Goal: Transaction & Acquisition: Book appointment/travel/reservation

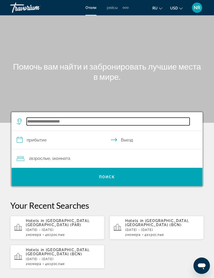
click at [55, 120] on input "Search widget" at bounding box center [108, 122] width 163 height 8
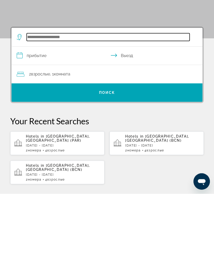
scroll to position [7, 0]
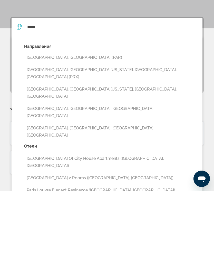
click at [38, 140] on button "[GEOGRAPHIC_DATA], [GEOGRAPHIC_DATA] (PAR)" at bounding box center [110, 145] width 173 height 10
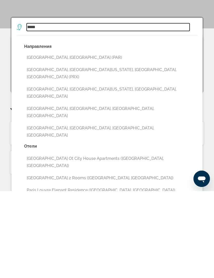
type input "**********"
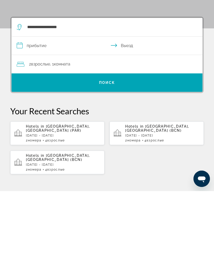
click at [18, 124] on input "**********" at bounding box center [108, 134] width 193 height 20
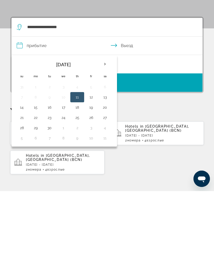
scroll to position [95, 0]
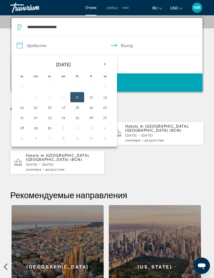
click at [105, 63] on th "Next month" at bounding box center [105, 64] width 14 height 11
click at [103, 65] on th "Next month" at bounding box center [105, 64] width 14 height 11
click at [76, 127] on button "27" at bounding box center [77, 127] width 8 height 7
click at [19, 137] on button "30" at bounding box center [22, 138] width 8 height 7
type input "**********"
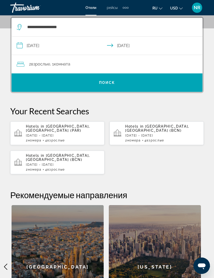
click at [69, 134] on div "Hotels in [GEOGRAPHIC_DATA], [GEOGRAPHIC_DATA] ([GEOGRAPHIC_DATA]) [DATE] - [DA…" at bounding box center [63, 133] width 74 height 18
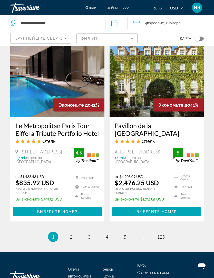
scroll to position [1022, 0]
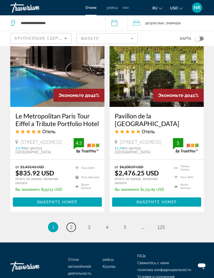
click at [71, 225] on span "2" at bounding box center [71, 228] width 3 height 6
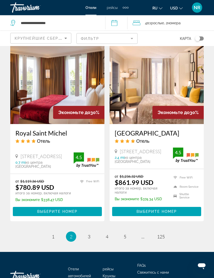
scroll to position [1000, 0]
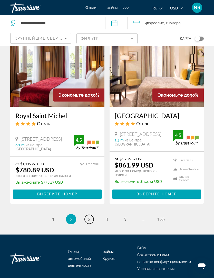
click at [88, 218] on span "3" at bounding box center [89, 220] width 3 height 6
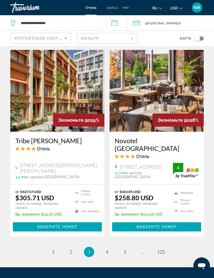
scroll to position [1010, 0]
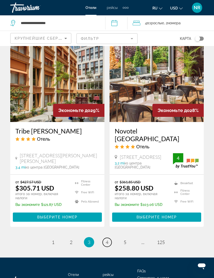
click at [107, 240] on span "4" at bounding box center [107, 243] width 3 height 6
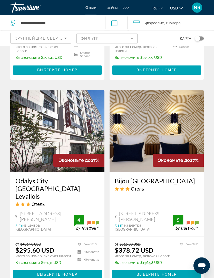
scroll to position [757, 0]
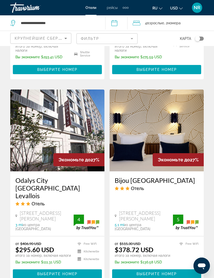
click at [51, 149] on img "Main content" at bounding box center [57, 131] width 94 height 82
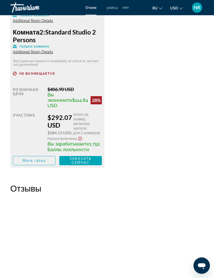
scroll to position [981, 0]
click at [37, 163] on span "More rates" at bounding box center [34, 161] width 23 height 4
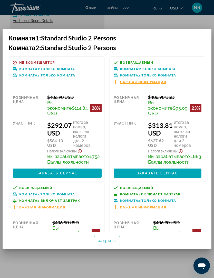
scroll to position [0, 0]
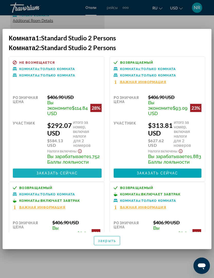
click at [58, 174] on span "Заказать сейчас" at bounding box center [56, 173] width 41 height 4
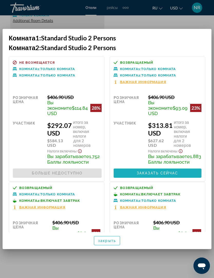
click at [154, 174] on span "Заказать сейчас" at bounding box center [157, 173] width 41 height 4
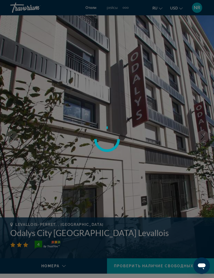
scroll to position [981, 0]
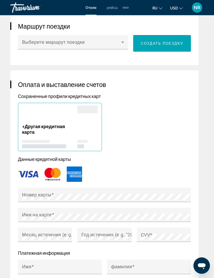
scroll to position [470, 0]
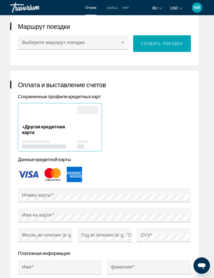
click at [79, 228] on div "Год истечения (e.g. "2030")" at bounding box center [104, 235] width 54 height 14
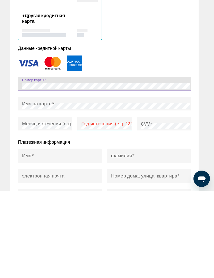
scroll to position [494, 0]
click at [49, 141] on img "Main content" at bounding box center [52, 149] width 20 height 17
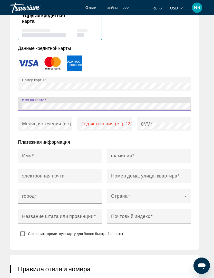
click at [50, 121] on mat-label "Месяц истечения (e.g. "05")" at bounding box center [53, 123] width 62 height 5
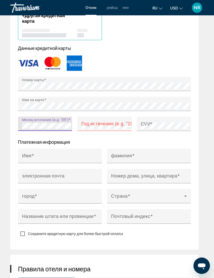
click at [107, 121] on mat-label "Год истечения (e.g. "2030")" at bounding box center [111, 123] width 60 height 5
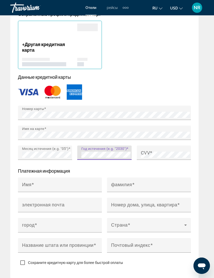
scroll to position [551, 0]
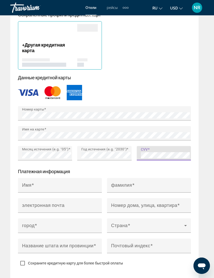
click at [53, 185] on input "Имя" at bounding box center [61, 188] width 79 height 6
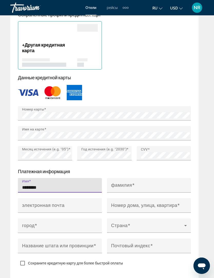
type input "*******"
click at [133, 183] on span "Main content" at bounding box center [133, 185] width 3 height 5
click at [133, 185] on input "фамилия" at bounding box center [150, 188] width 79 height 6
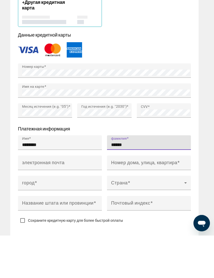
type input "******"
click at [73, 205] on input "электронная почта" at bounding box center [61, 208] width 79 height 6
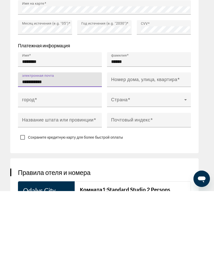
scroll to position [593, 0]
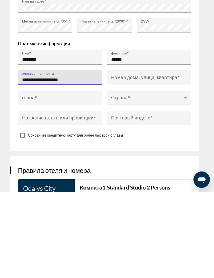
type input "**********"
click at [140, 161] on mat-label "Номер дома, улица, квартира" at bounding box center [144, 163] width 66 height 5
click at [140, 163] on input "Номер дома, улица, квартира" at bounding box center [150, 166] width 79 height 6
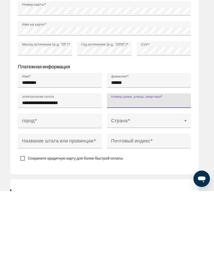
scroll to position [596, 0]
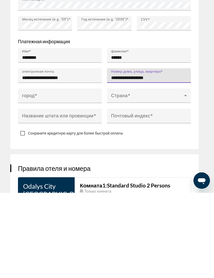
type input "**********"
click at [65, 180] on input "город" at bounding box center [61, 183] width 79 height 6
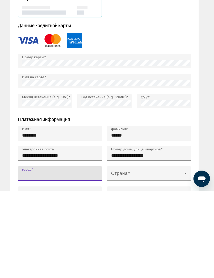
scroll to position [537, 0]
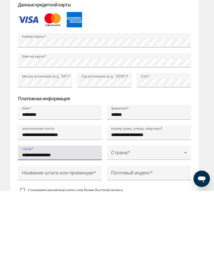
type input "**********"
click at [145, 239] on span "Main content" at bounding box center [147, 242] width 73 height 6
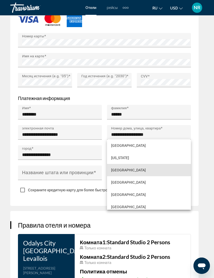
scroll to position [1009, 0]
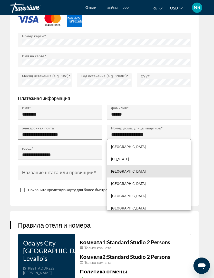
click at [124, 175] on span "[GEOGRAPHIC_DATA]" at bounding box center [128, 172] width 35 height 6
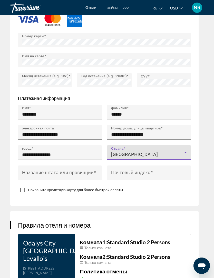
click at [82, 170] on mat-label "Название штата или провинции" at bounding box center [57, 172] width 71 height 5
click at [82, 172] on input "Название штата или провинции" at bounding box center [61, 175] width 79 height 6
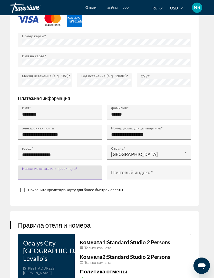
scroll to position [624, 0]
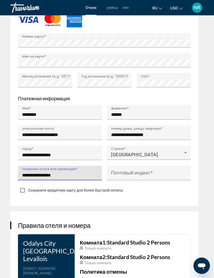
type input "**********"
click at [147, 170] on mat-label "Почтовый индекс" at bounding box center [130, 172] width 39 height 5
click at [147, 172] on input "Почтовый индекс" at bounding box center [150, 175] width 79 height 6
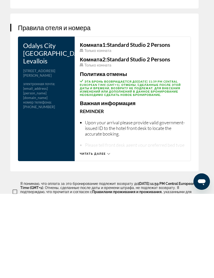
scroll to position [738, 0]
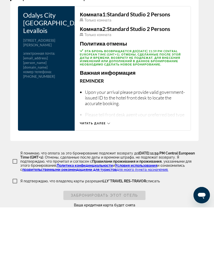
type input "*****"
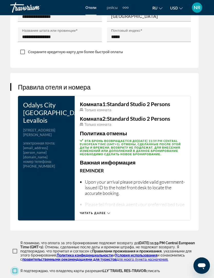
scroll to position [763, 0]
